Goal: Information Seeking & Learning: Learn about a topic

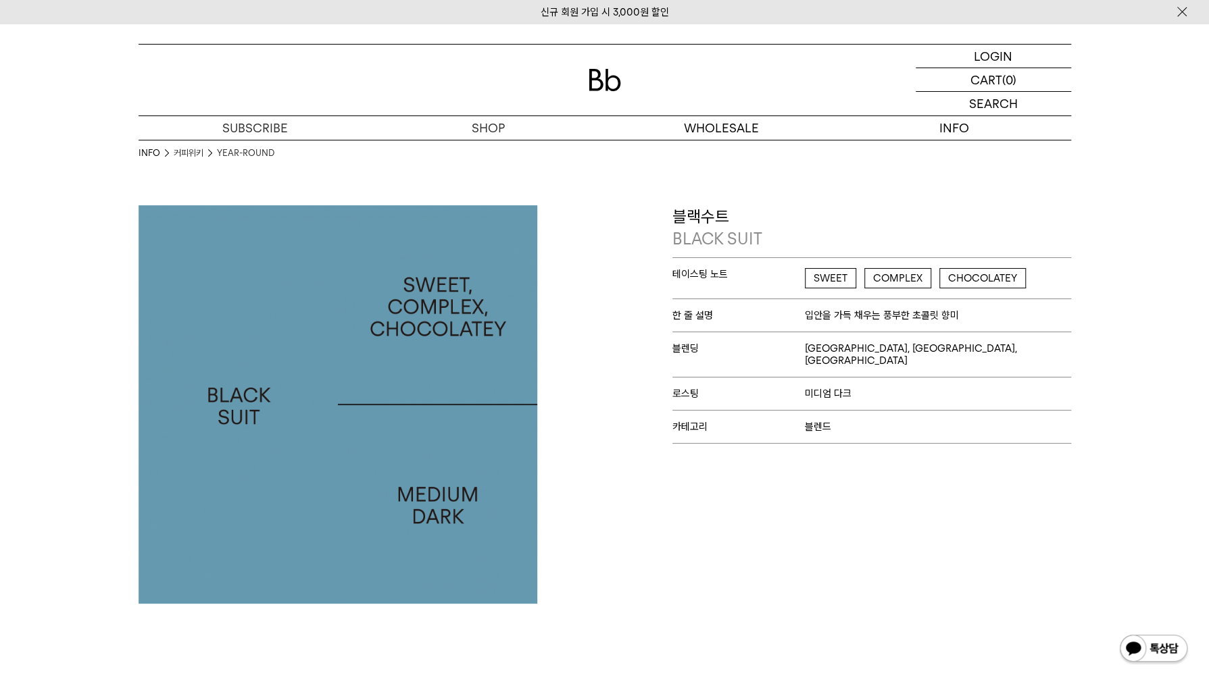
click at [1015, 524] on div "블랙수트 BLACK SUIT 테이스팅 노트 SWEET COMPLEX CHOCOLATEY 한 줄 설명 입안을 가득 채우는 풍부한 초콜릿 향미 블…" at bounding box center [841, 404] width 473 height 399
click at [225, 325] on img at bounding box center [337, 404] width 399 height 399
click at [336, 314] on img at bounding box center [337, 404] width 399 height 399
drag, startPoint x: 871, startPoint y: 197, endPoint x: 907, endPoint y: 199, distance: 36.6
click at [871, 197] on div "INFO 커피위키 YEAR-ROUND" at bounding box center [604, 173] width 932 height 66
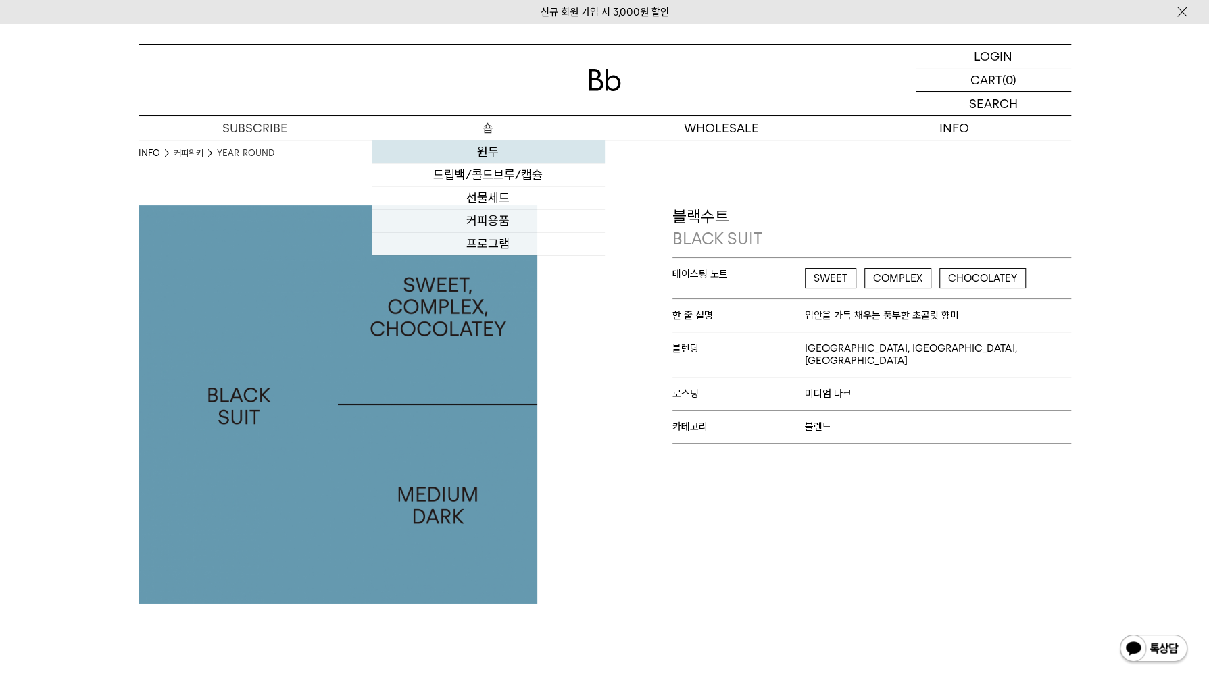
click at [512, 160] on link "원두" at bounding box center [488, 152] width 233 height 23
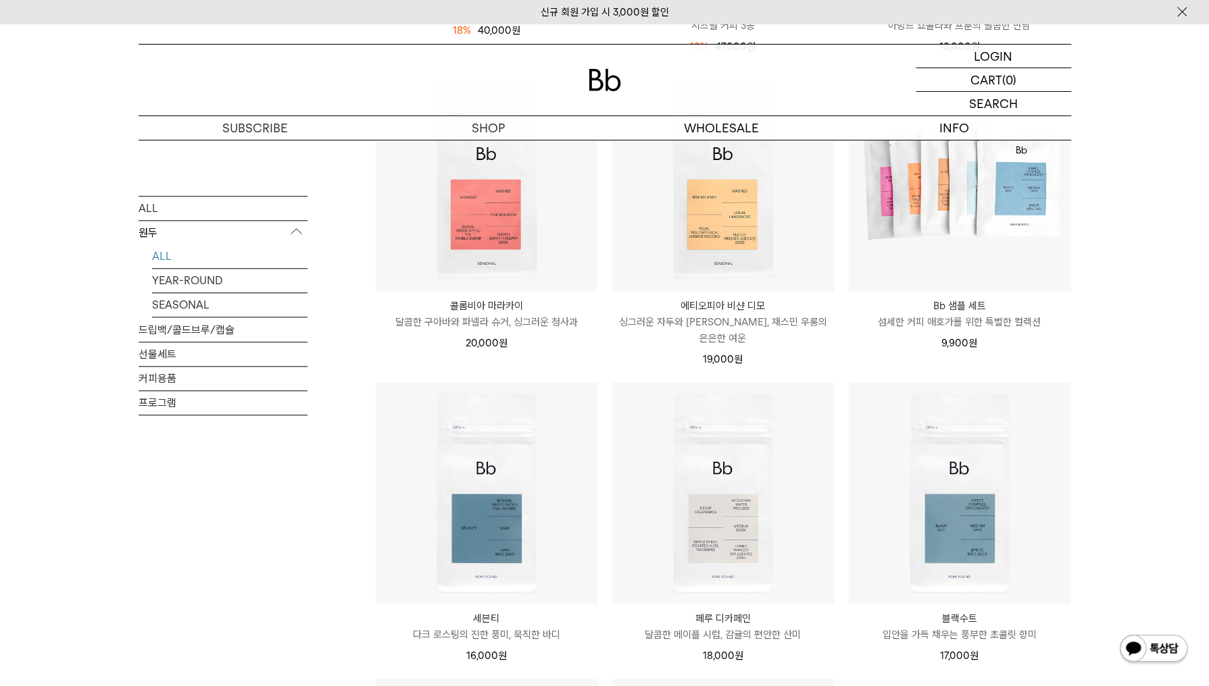
scroll to position [1081, 0]
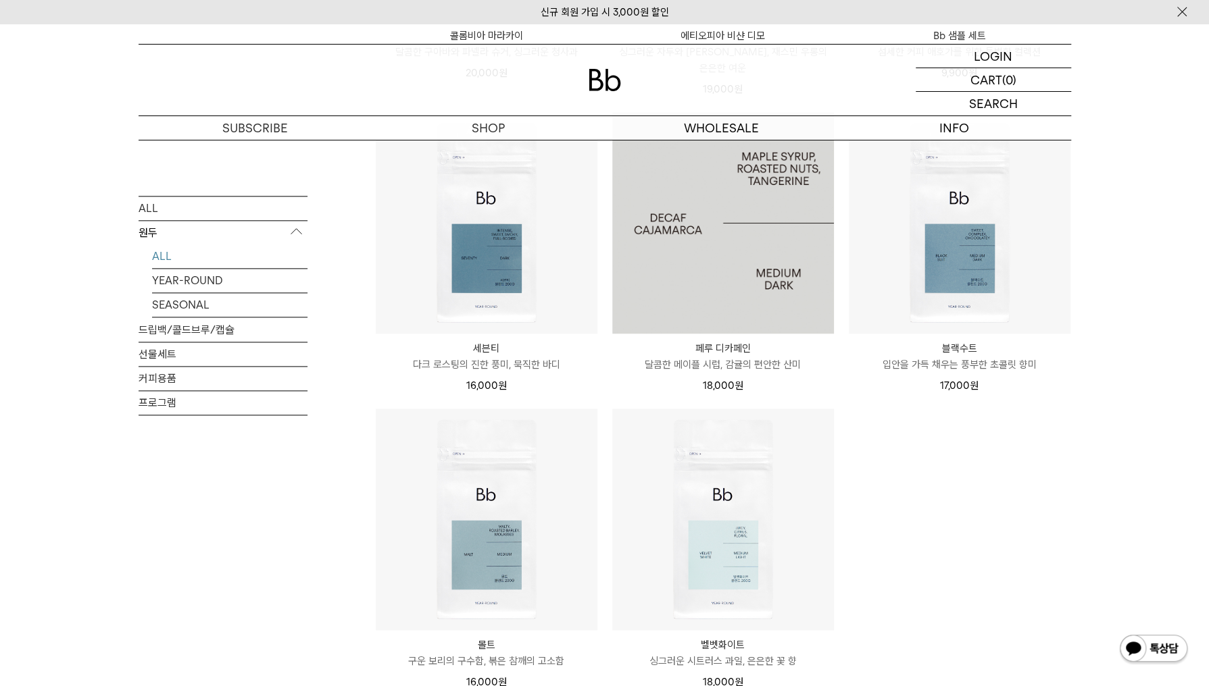
click at [754, 293] on img at bounding box center [723, 223] width 222 height 222
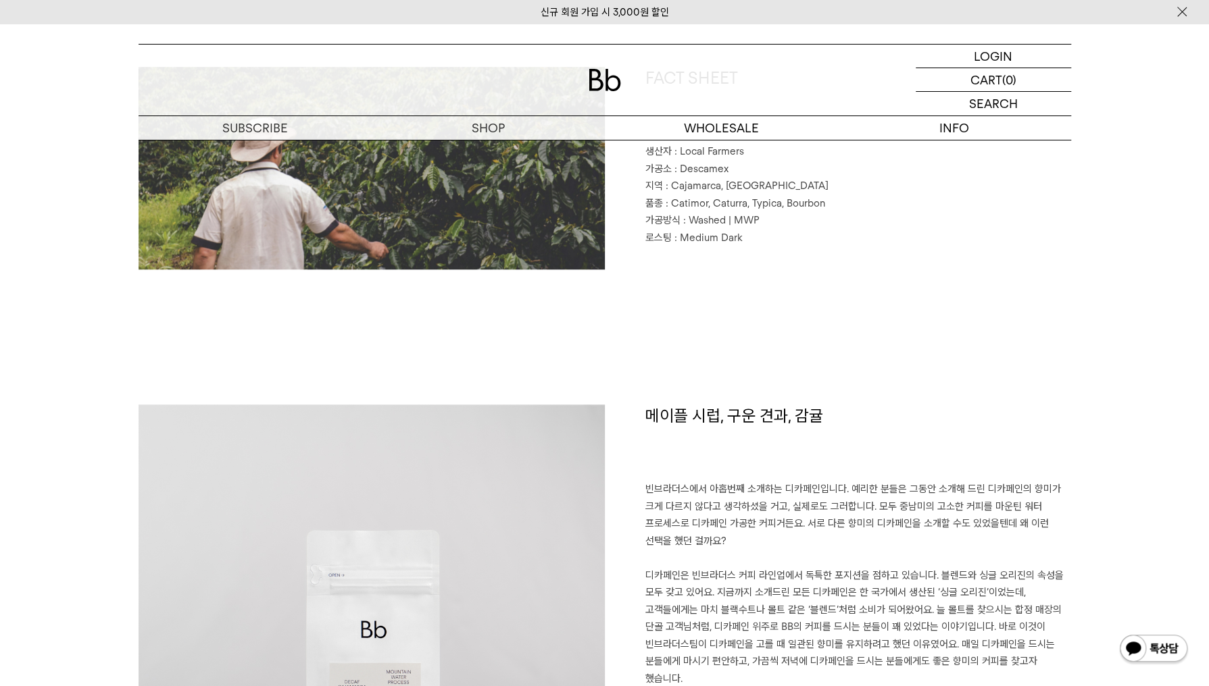
scroll to position [608, 0]
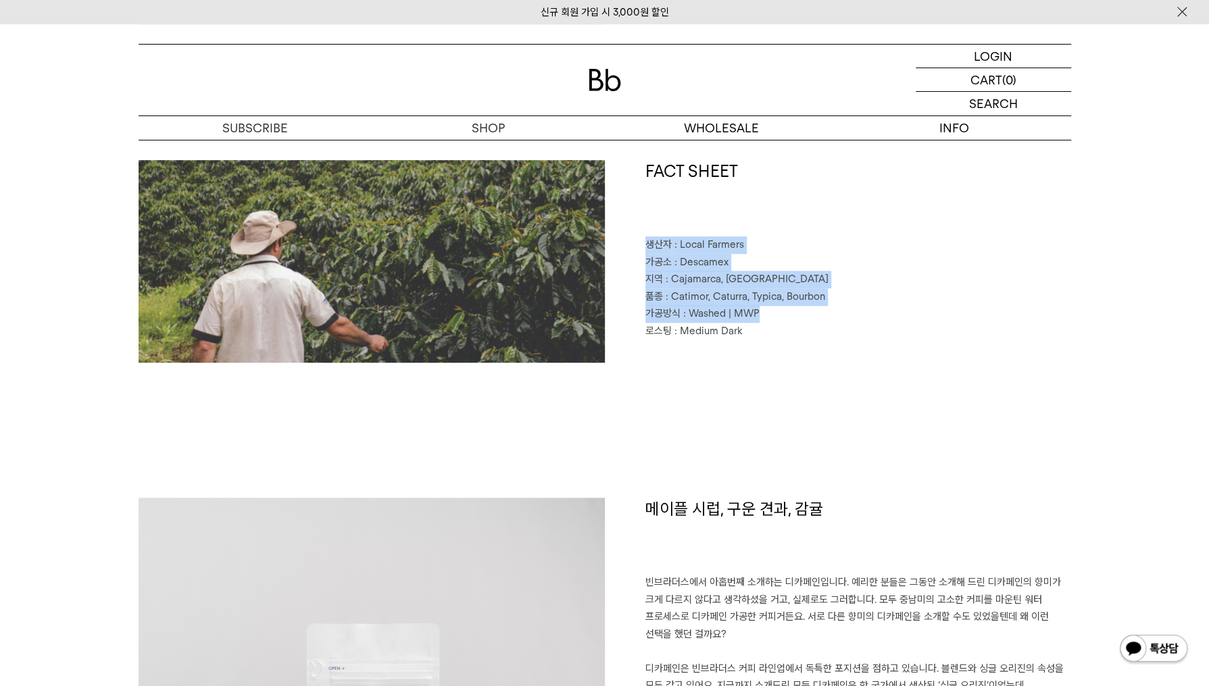
drag, startPoint x: 646, startPoint y: 246, endPoint x: 787, endPoint y: 322, distance: 160.5
click at [787, 322] on div "FACT SHEET 생산자 : Local Farmers 가공소 : Descamex 지역 : [GEOGRAPHIC_DATA], [GEOGRAPH…" at bounding box center [838, 261] width 466 height 203
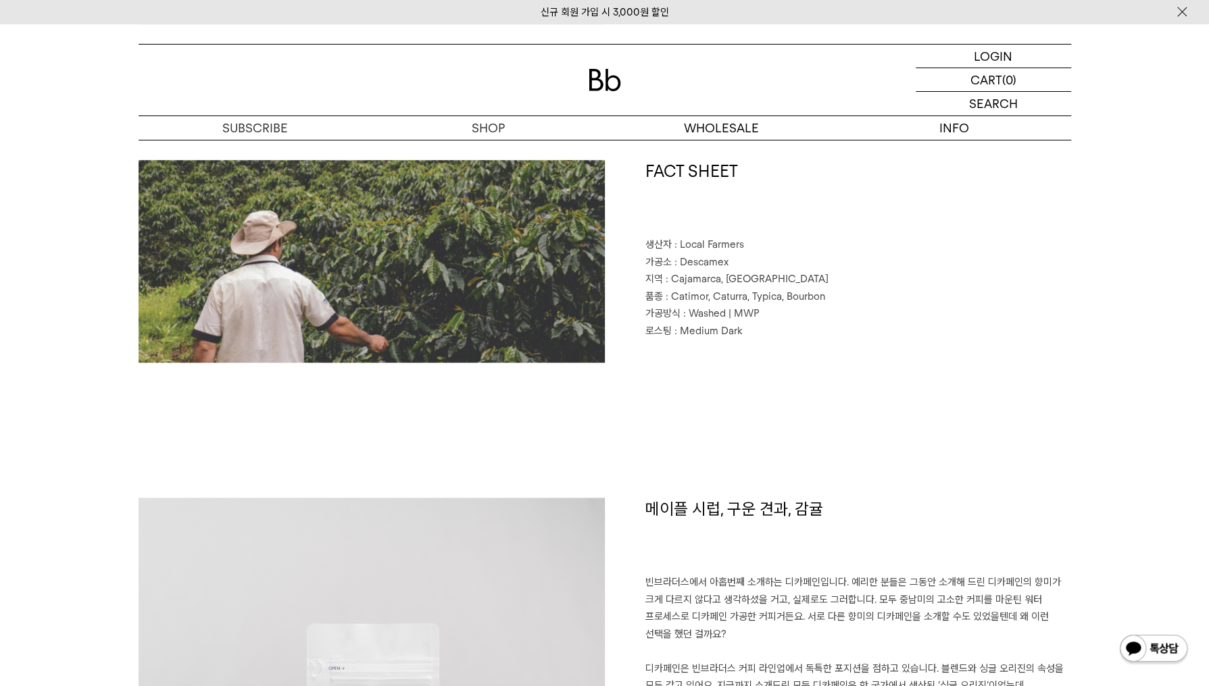
drag, startPoint x: 787, startPoint y: 322, endPoint x: 822, endPoint y: 340, distance: 39.3
click at [822, 340] on p "로스팅 : Medium Dark" at bounding box center [858, 332] width 426 height 18
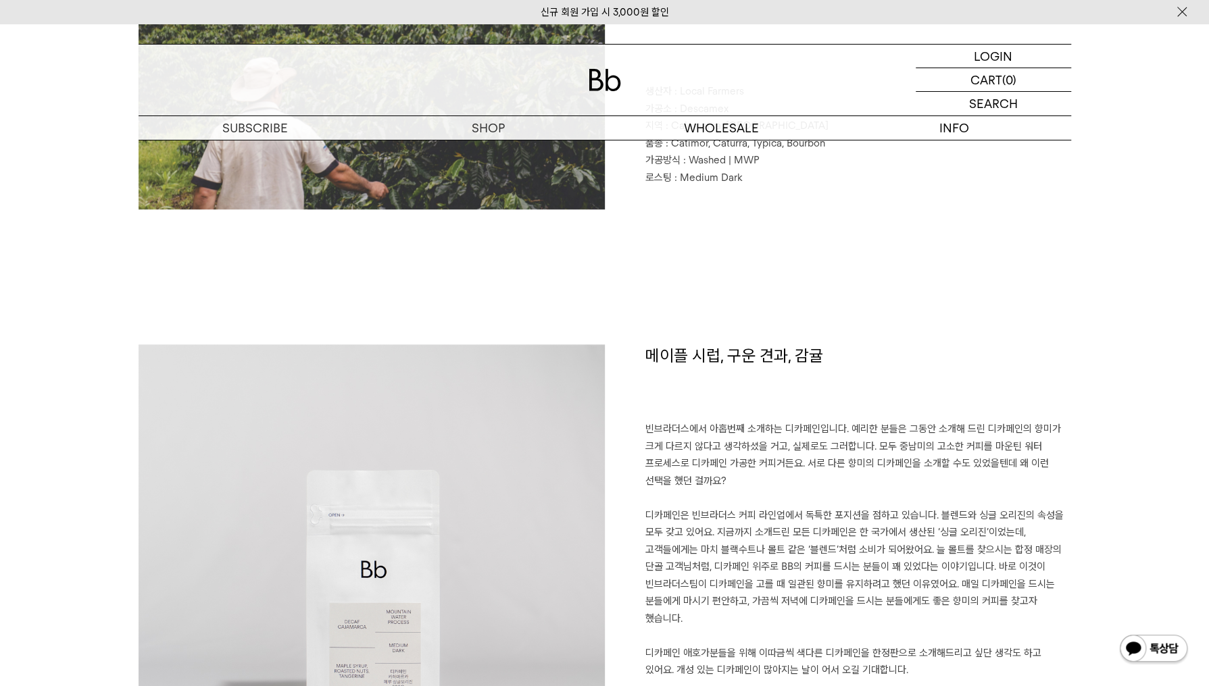
scroll to position [811, 0]
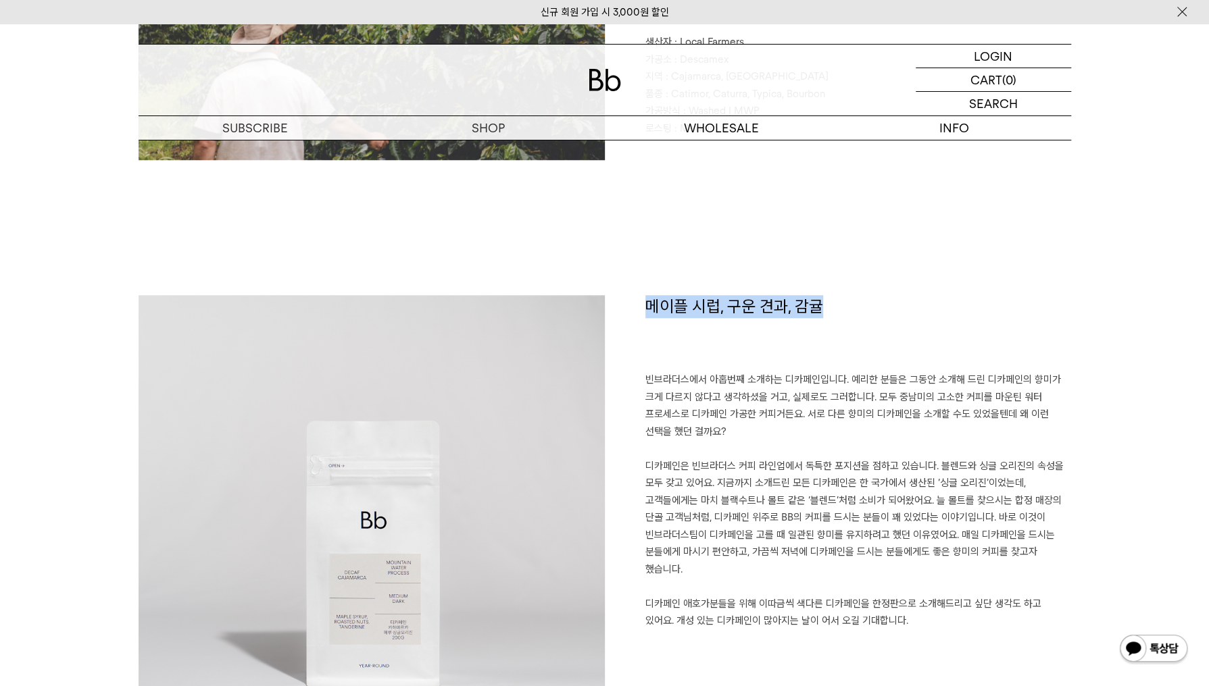
drag, startPoint x: 646, startPoint y: 307, endPoint x: 876, endPoint y: 298, distance: 230.5
click at [876, 298] on h1 "메이플 시럽, 구운 견과, 감귤" at bounding box center [858, 333] width 426 height 77
copy h1 "메이플 시럽, 구운 견과, 감귤"
